Goal: Find specific page/section: Find specific page/section

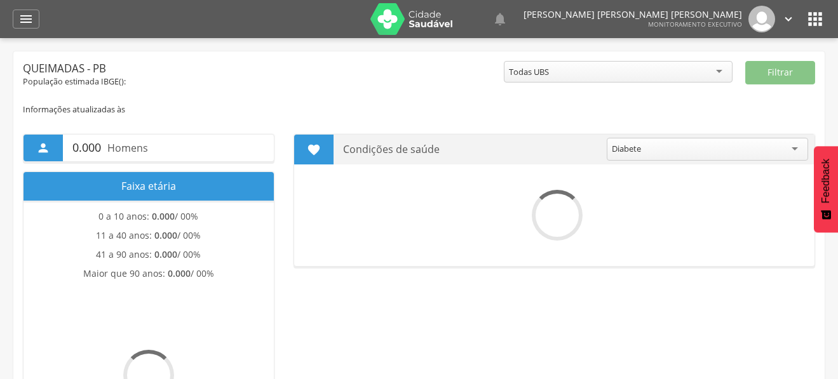
click at [25, 18] on icon "" at bounding box center [25, 18] width 15 height 15
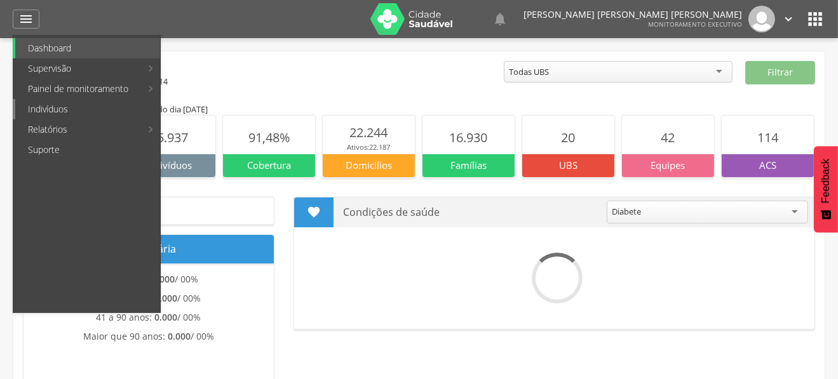
click at [71, 104] on link "Indivíduos" at bounding box center [87, 109] width 145 height 20
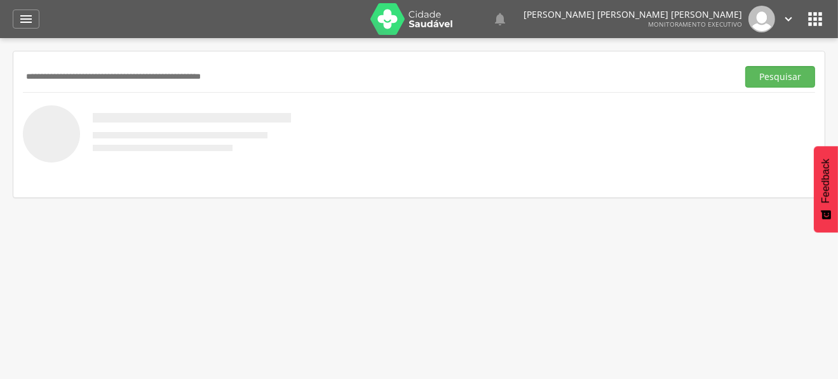
click at [169, 71] on input "text" at bounding box center [378, 77] width 710 height 22
type input "**********"
click at [745, 66] on button "Pesquisar" at bounding box center [780, 77] width 70 height 22
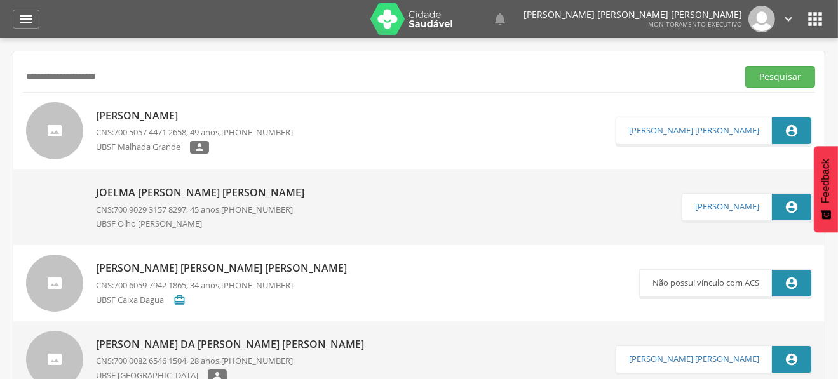
click at [182, 114] on p "[PERSON_NAME]" at bounding box center [194, 116] width 197 height 15
type input "**********"
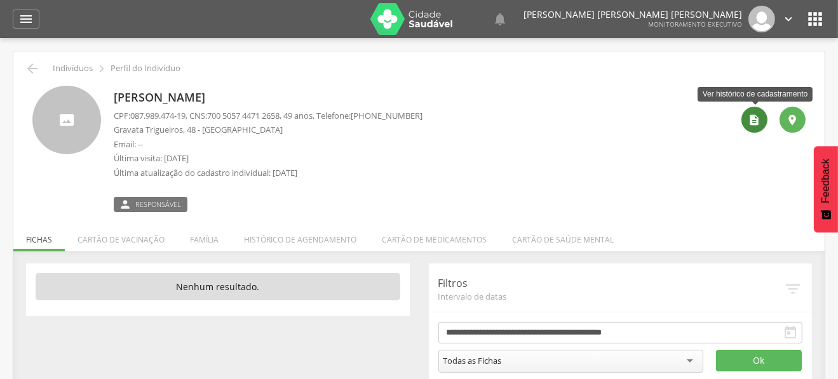
click at [752, 121] on icon "" at bounding box center [754, 120] width 13 height 13
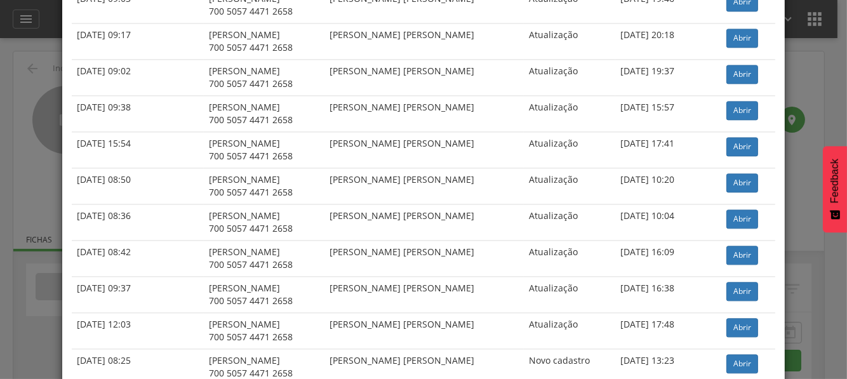
scroll to position [3014, 0]
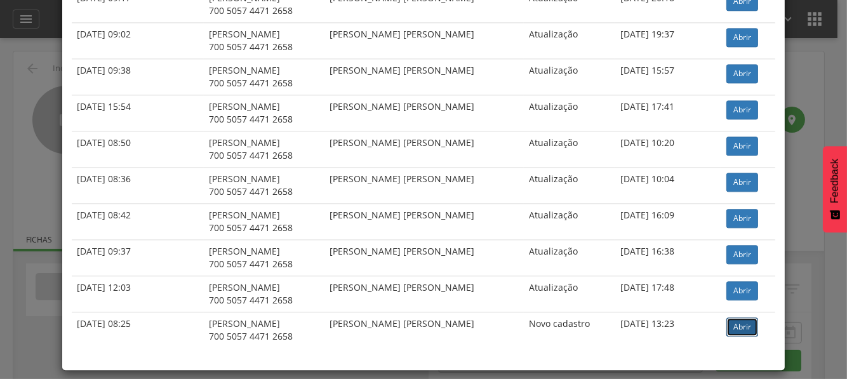
click at [740, 320] on link "Abrir" at bounding box center [743, 327] width 32 height 19
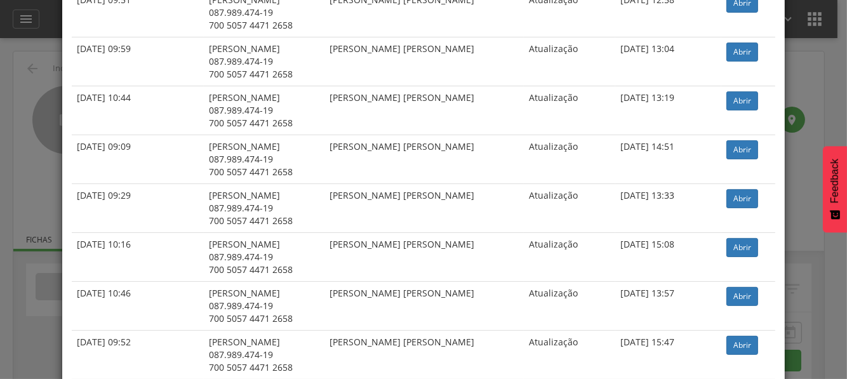
scroll to position [0, 0]
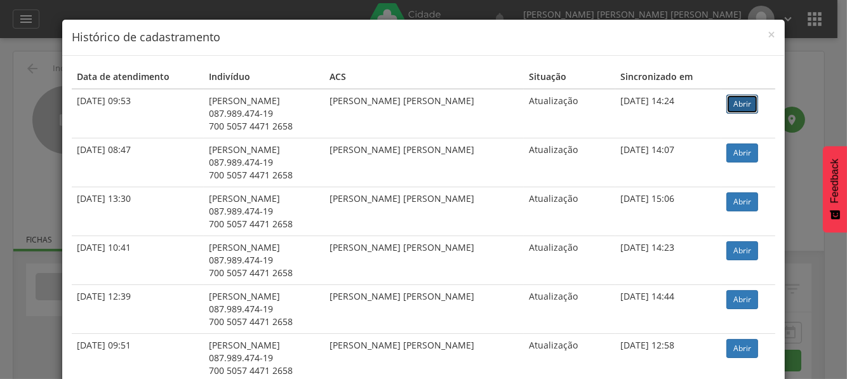
click at [729, 104] on link "Abrir" at bounding box center [743, 104] width 32 height 19
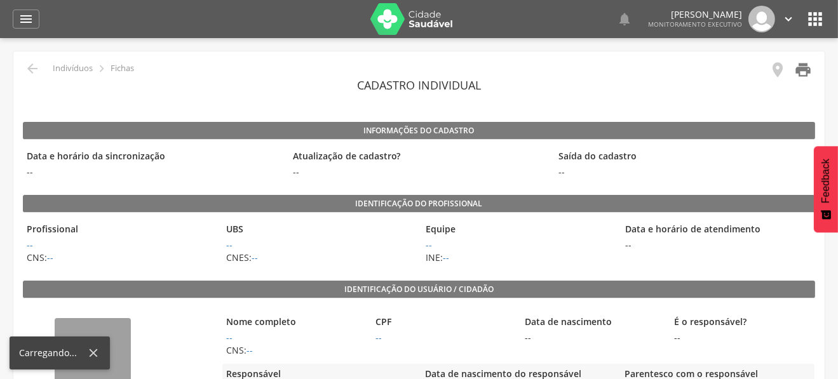
click at [804, 69] on icon "" at bounding box center [803, 70] width 18 height 18
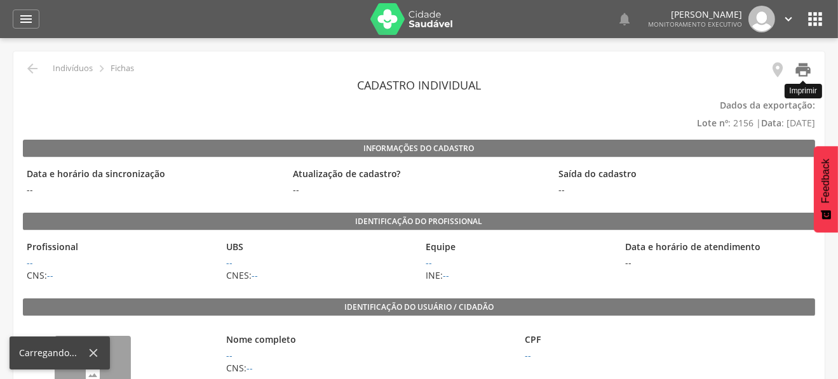
click at [807, 71] on icon "" at bounding box center [803, 70] width 18 height 18
